Goal: Task Accomplishment & Management: Manage account settings

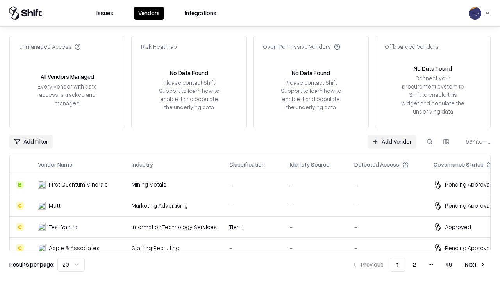
click at [392, 141] on link "Add Vendor" at bounding box center [392, 142] width 49 height 14
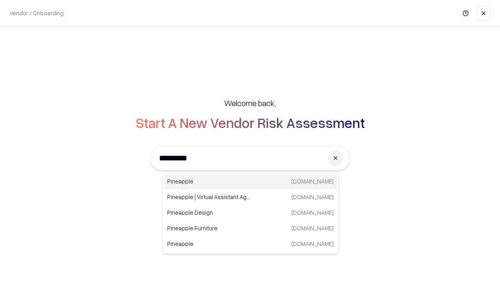
click at [250, 182] on div "Pineapple [DOMAIN_NAME]" at bounding box center [250, 182] width 173 height 16
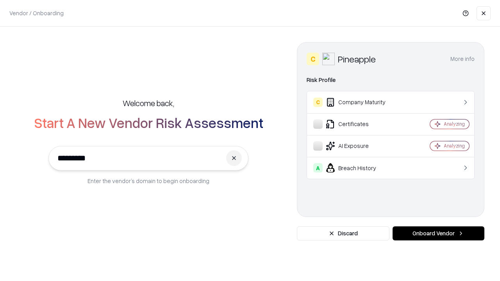
type input "*********"
click at [438, 234] on button "Onboard Vendor" at bounding box center [439, 234] width 92 height 14
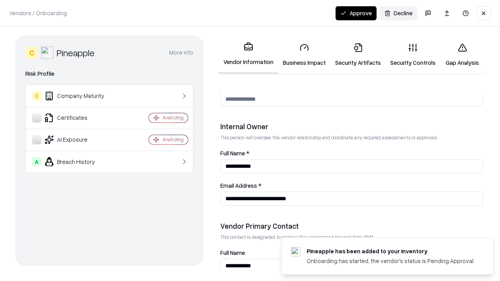
scroll to position [405, 0]
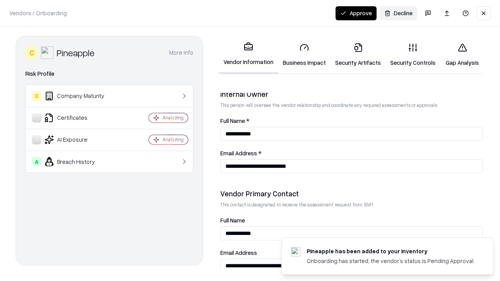
click at [304, 55] on link "Business Impact" at bounding box center [304, 55] width 52 height 36
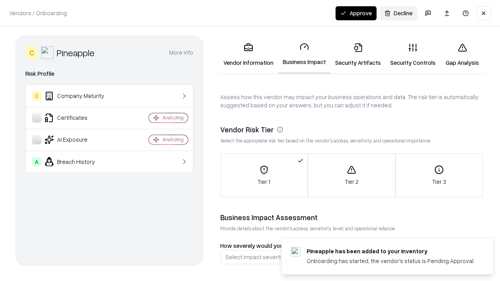
click at [358, 55] on link "Security Artifacts" at bounding box center [357, 55] width 55 height 36
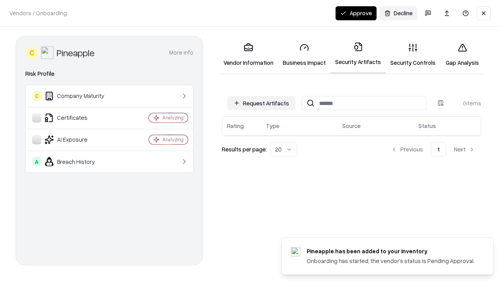
click at [261, 103] on button "Request Artifacts" at bounding box center [261, 103] width 68 height 14
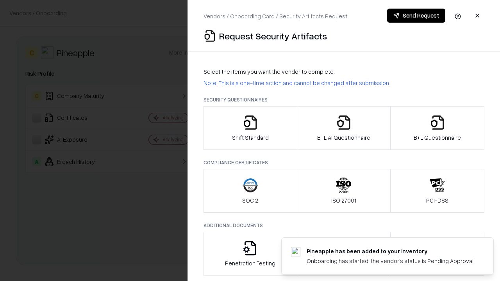
click at [250, 128] on icon "button" at bounding box center [251, 123] width 16 height 16
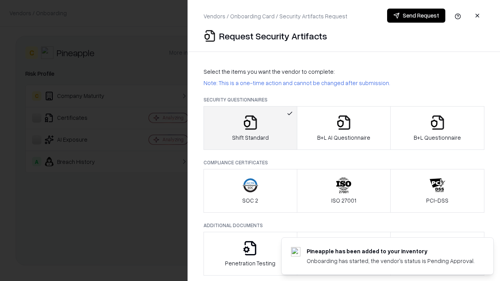
click at [416, 16] on button "Send Request" at bounding box center [416, 16] width 58 height 14
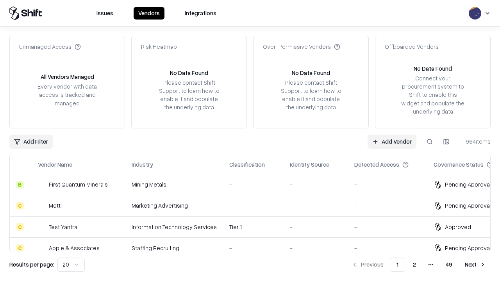
click at [430, 141] on button at bounding box center [430, 142] width 14 height 14
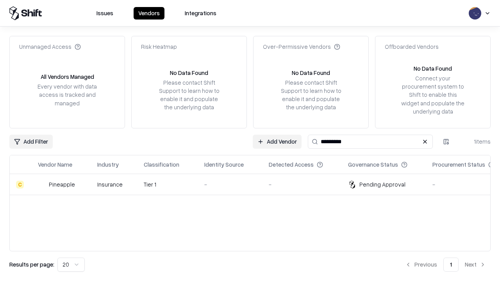
type input "*********"
click at [255, 184] on div "-" at bounding box center [230, 184] width 52 height 8
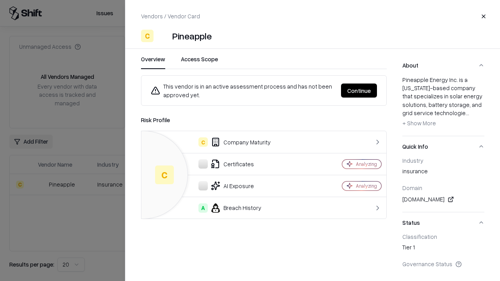
click at [359, 91] on button "Continue" at bounding box center [359, 91] width 36 height 14
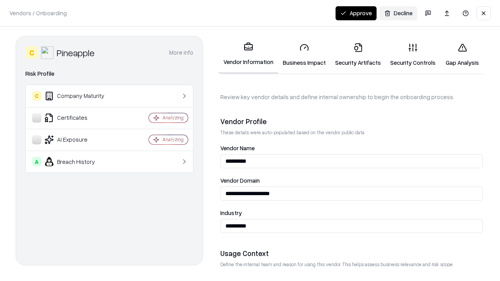
click at [358, 55] on link "Security Artifacts" at bounding box center [357, 55] width 55 height 36
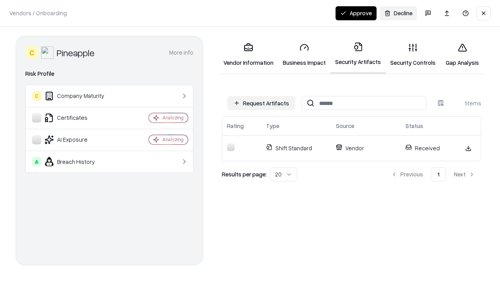
click at [356, 13] on button "Approve" at bounding box center [356, 13] width 41 height 14
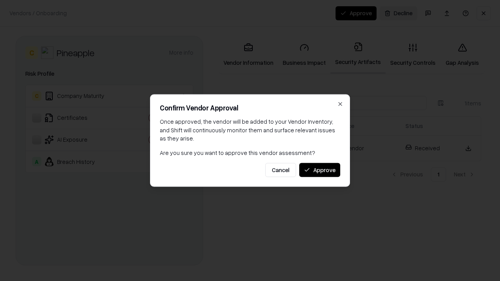
click at [320, 170] on button "Approve" at bounding box center [319, 170] width 41 height 14
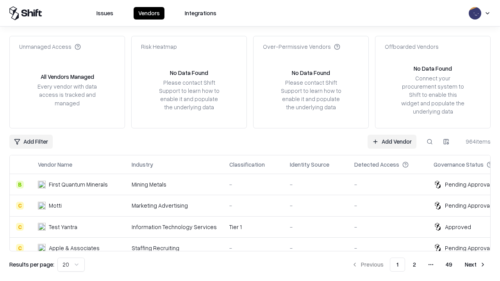
type input "*********"
click at [392, 141] on link "Add Vendor" at bounding box center [392, 142] width 49 height 14
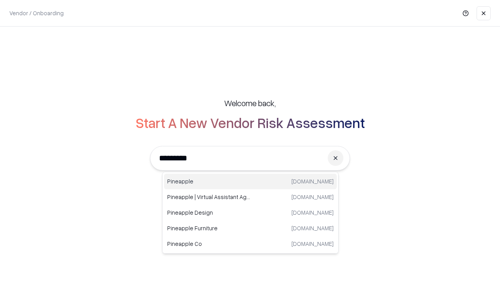
click at [250, 182] on div "Pineapple [DOMAIN_NAME]" at bounding box center [250, 182] width 173 height 16
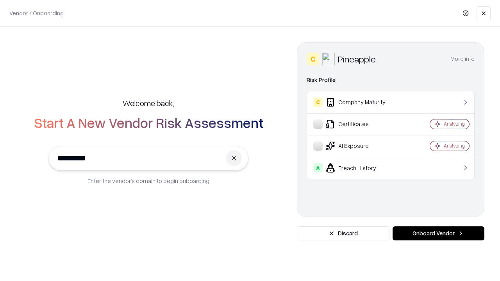
type input "*********"
click at [438, 234] on button "Onboard Vendor" at bounding box center [439, 234] width 92 height 14
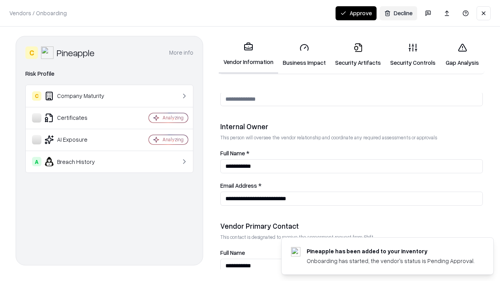
scroll to position [405, 0]
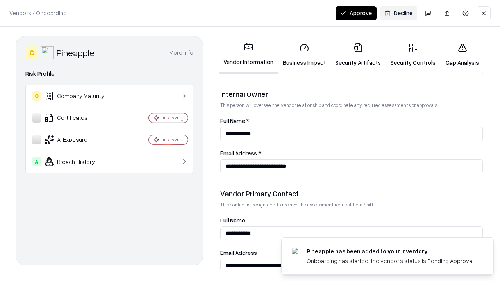
click at [356, 13] on button "Approve" at bounding box center [356, 13] width 41 height 14
